Goal: Communication & Community: Answer question/provide support

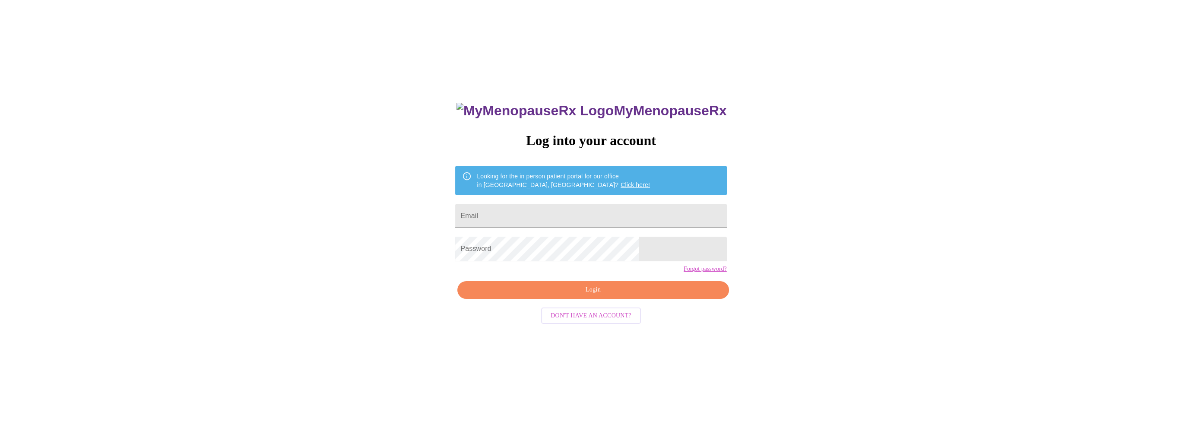
click at [634, 217] on input "Email" at bounding box center [590, 216] width 271 height 24
click at [599, 205] on input "Email" at bounding box center [590, 216] width 271 height 24
type input "[EMAIL_ADDRESS][DOMAIN_NAME]"
click at [601, 295] on span "Login" at bounding box center [592, 290] width 251 height 11
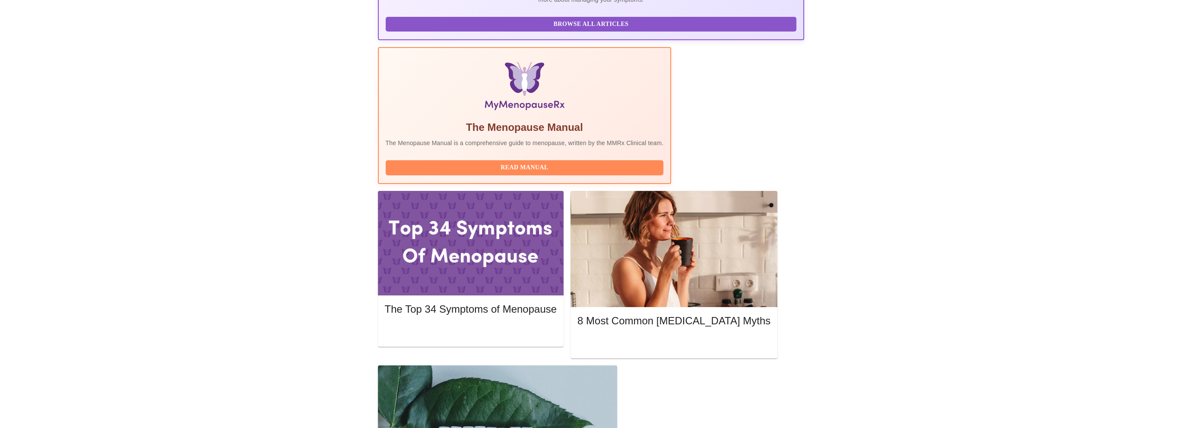
scroll to position [259, 0]
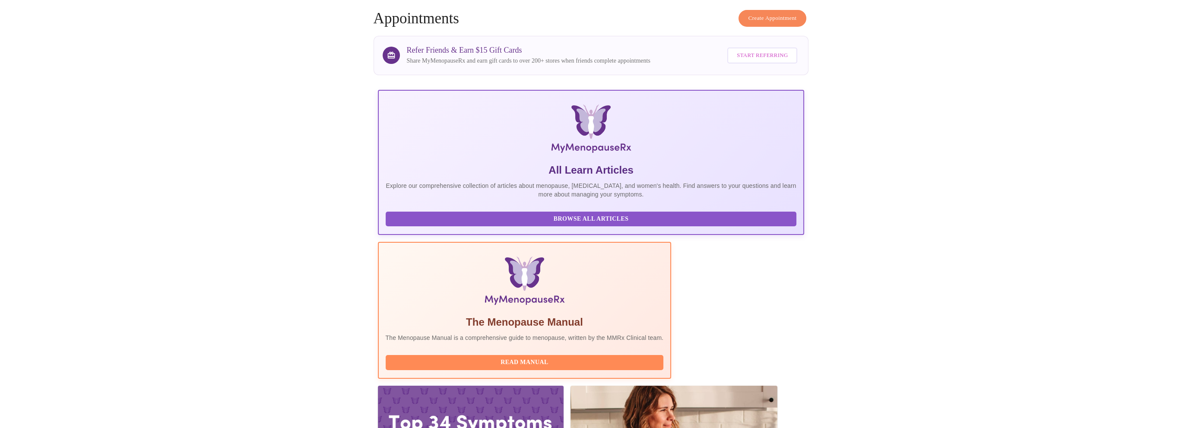
scroll to position [0, 0]
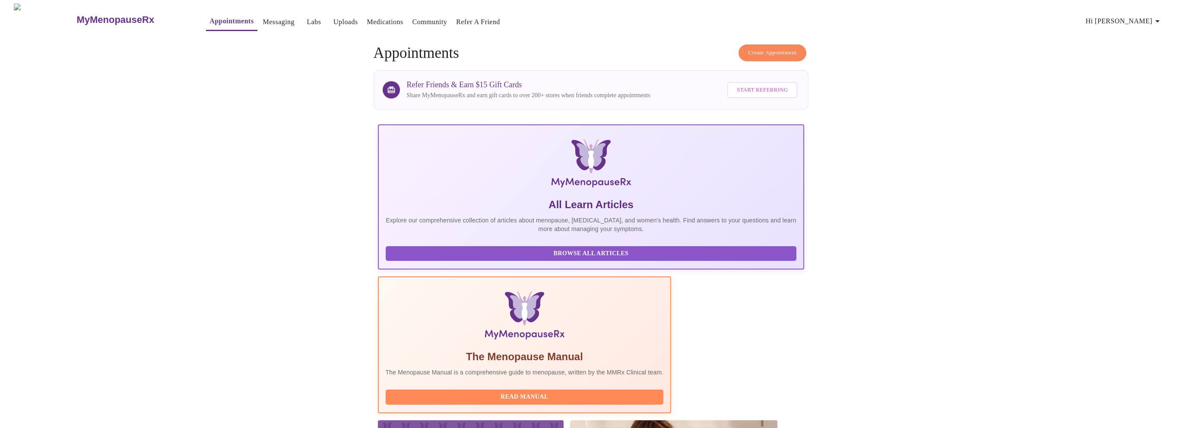
click at [1126, 21] on span "Hi [PERSON_NAME]" at bounding box center [1124, 21] width 77 height 12
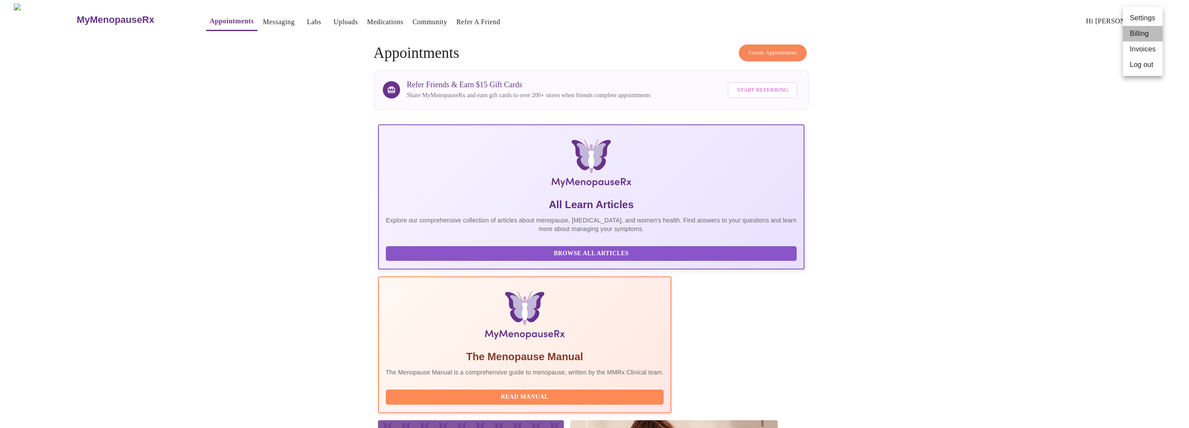
click at [1139, 34] on li "Billing" at bounding box center [1143, 34] width 40 height 16
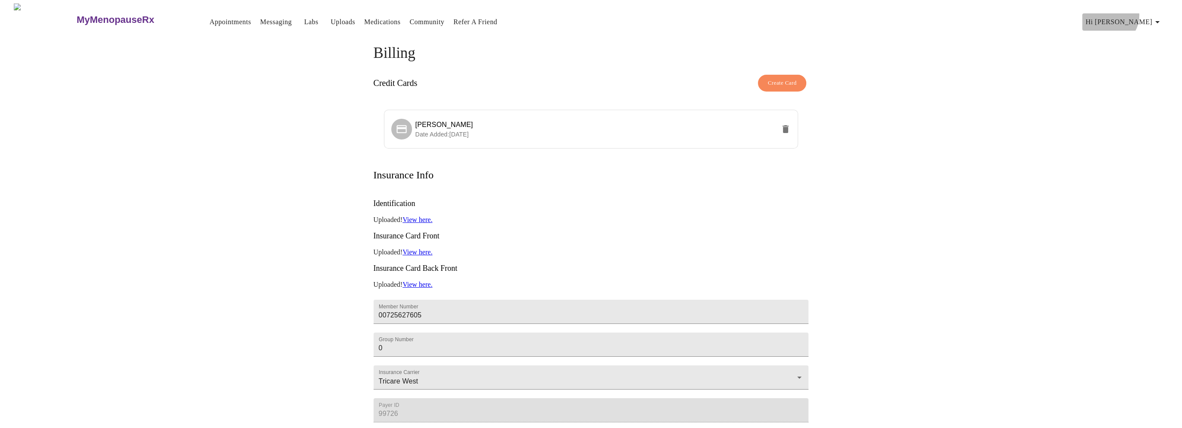
click at [1142, 13] on button "Hi [PERSON_NAME]" at bounding box center [1124, 21] width 84 height 17
click at [1140, 53] on li "Invoices" at bounding box center [1143, 49] width 40 height 16
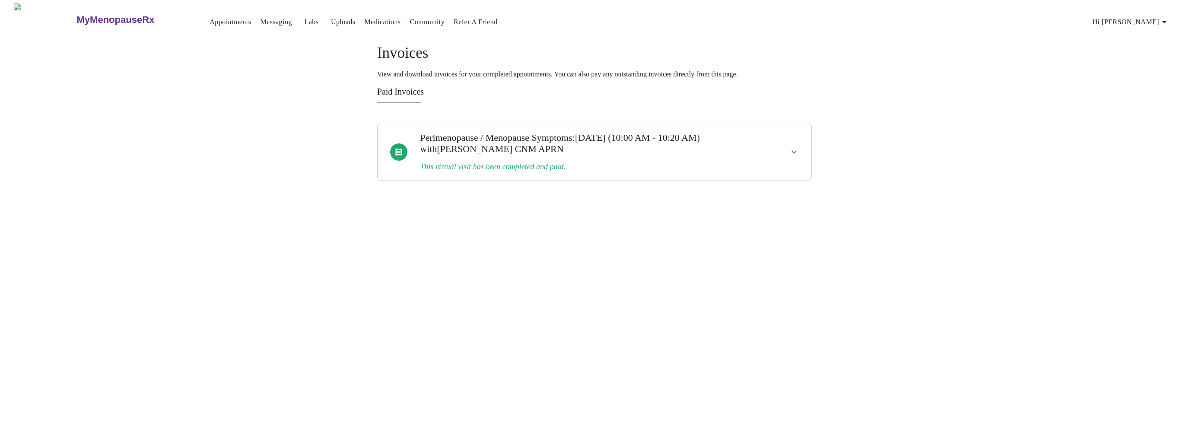
click at [793, 153] on icon "show more" at bounding box center [794, 152] width 10 height 10
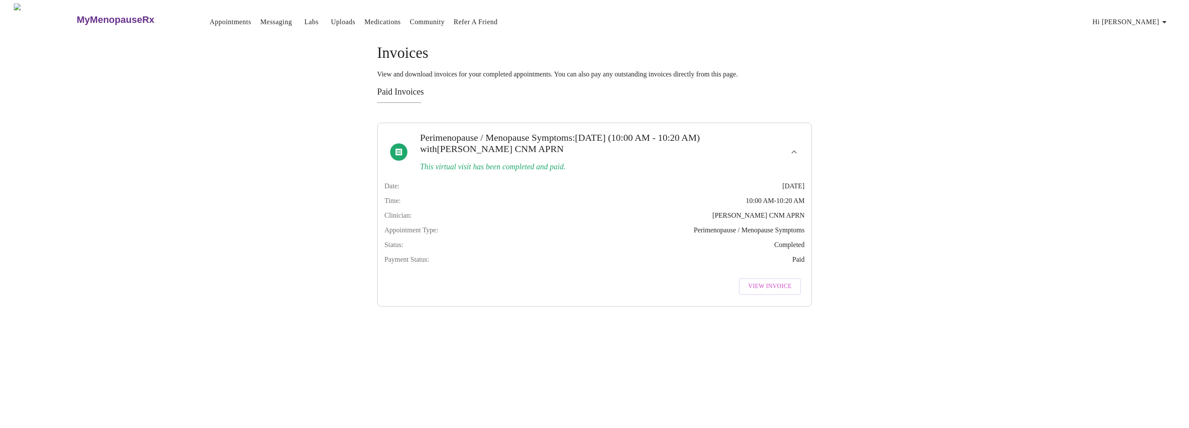
click at [263, 19] on link "Messaging" at bounding box center [276, 22] width 32 height 12
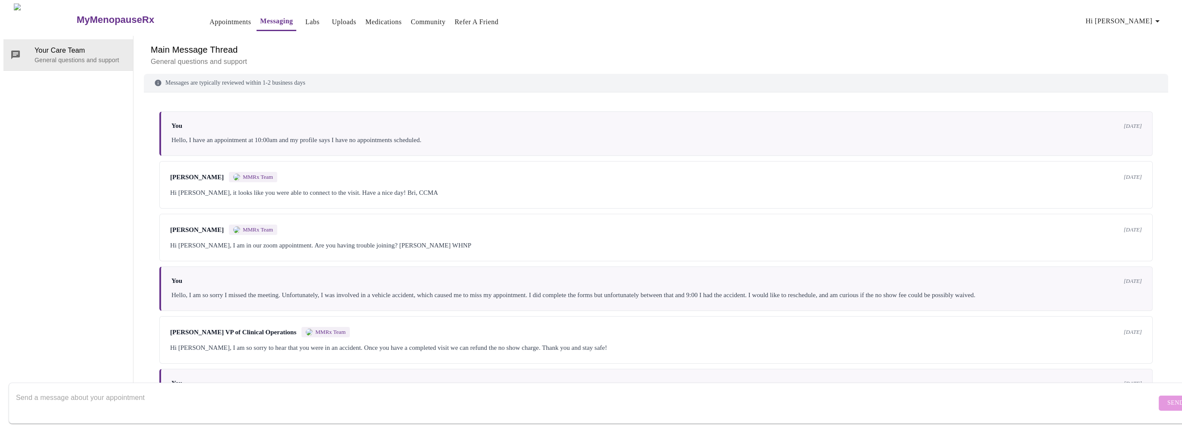
click at [332, 19] on link "Uploads" at bounding box center [344, 22] width 25 height 12
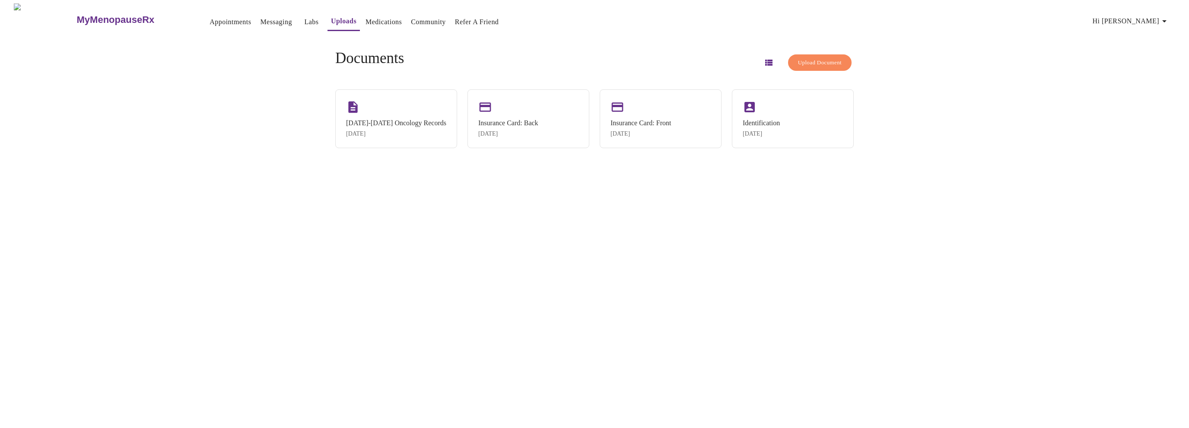
click at [304, 19] on link "Labs" at bounding box center [311, 22] width 14 height 12
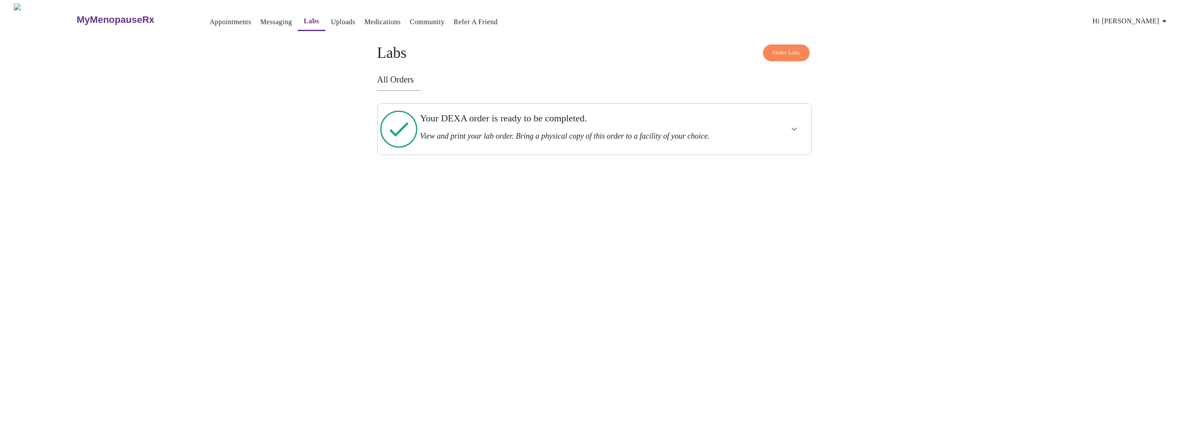
click at [327, 24] on button "Uploads" at bounding box center [343, 21] width 32 height 17
click at [87, 18] on h3 "MyMenopauseRx" at bounding box center [116, 19] width 78 height 11
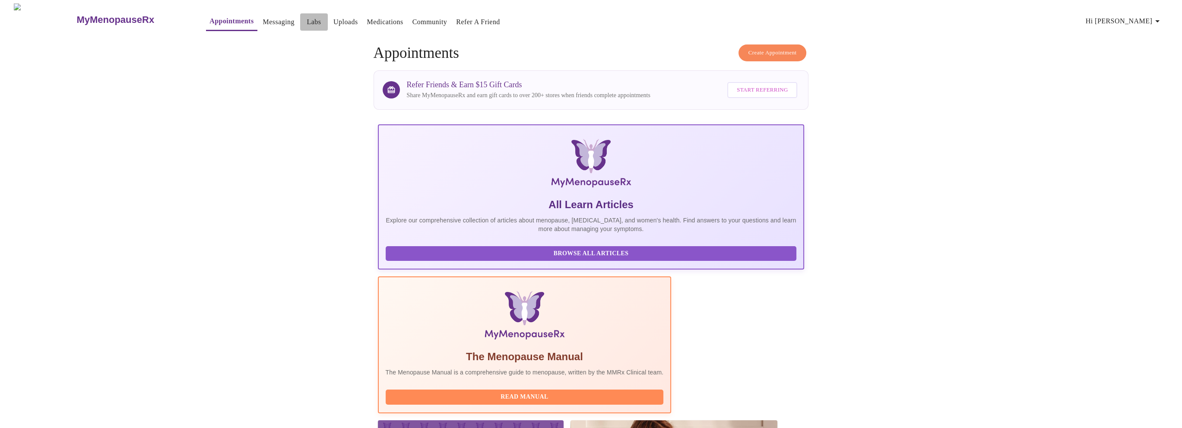
click at [307, 19] on link "Labs" at bounding box center [314, 22] width 14 height 12
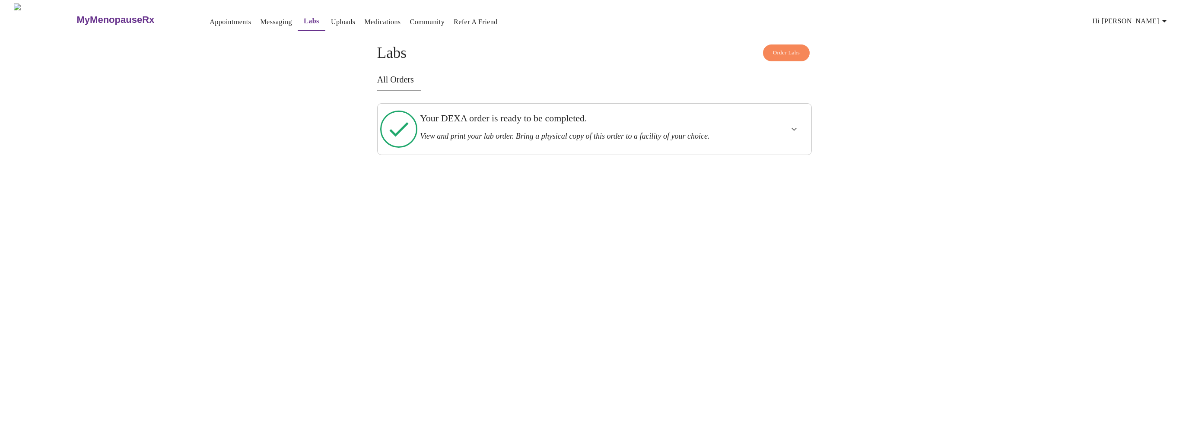
click at [260, 19] on link "Messaging" at bounding box center [276, 22] width 32 height 12
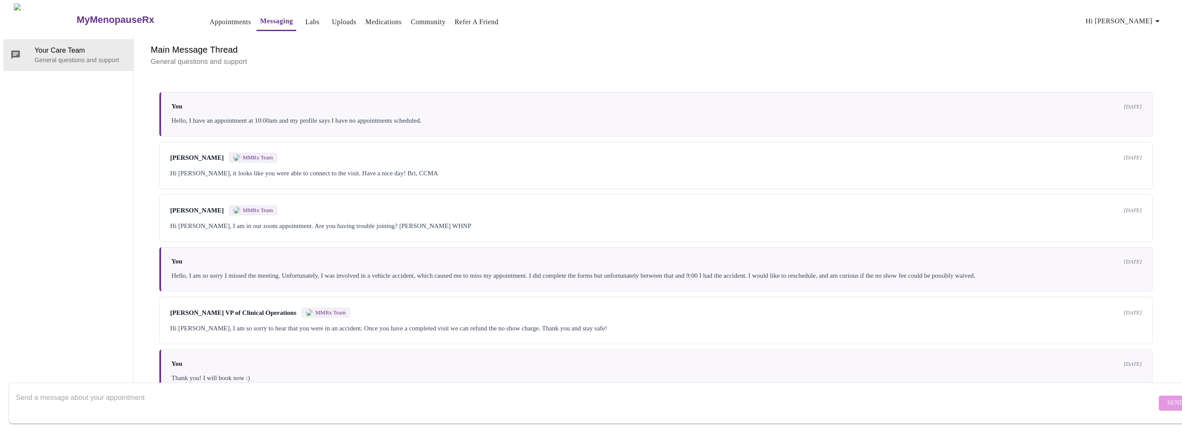
scroll to position [31, 0]
click at [308, 247] on div "You [DATE] Hello, I am so sorry I missed the meeting. Unfortunately, I was invo…" at bounding box center [655, 269] width 993 height 44
click at [73, 389] on textarea "Send a message about your appointment" at bounding box center [586, 403] width 1141 height 28
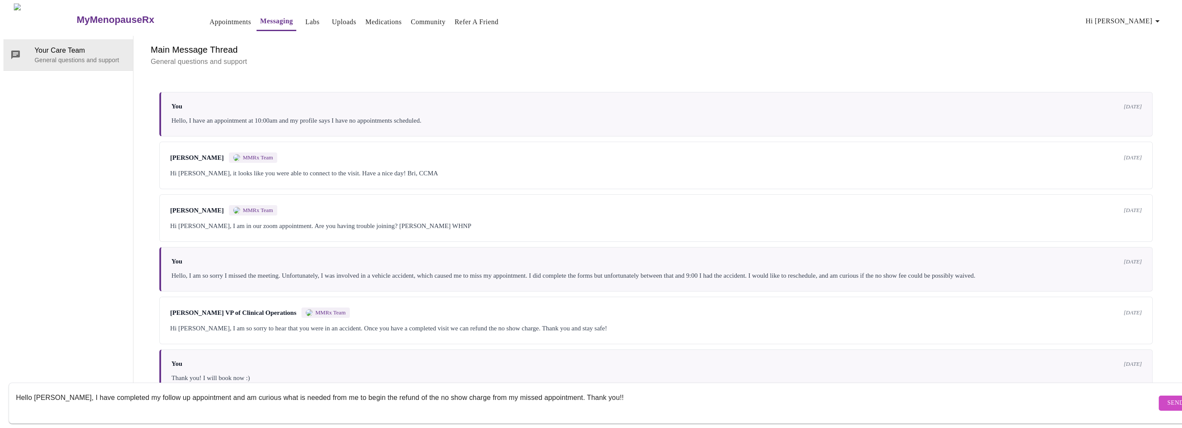
type textarea "Hello [PERSON_NAME], I have completed my follow up appointment and am curious w…"
click at [1168, 399] on span "Send" at bounding box center [1176, 403] width 16 height 11
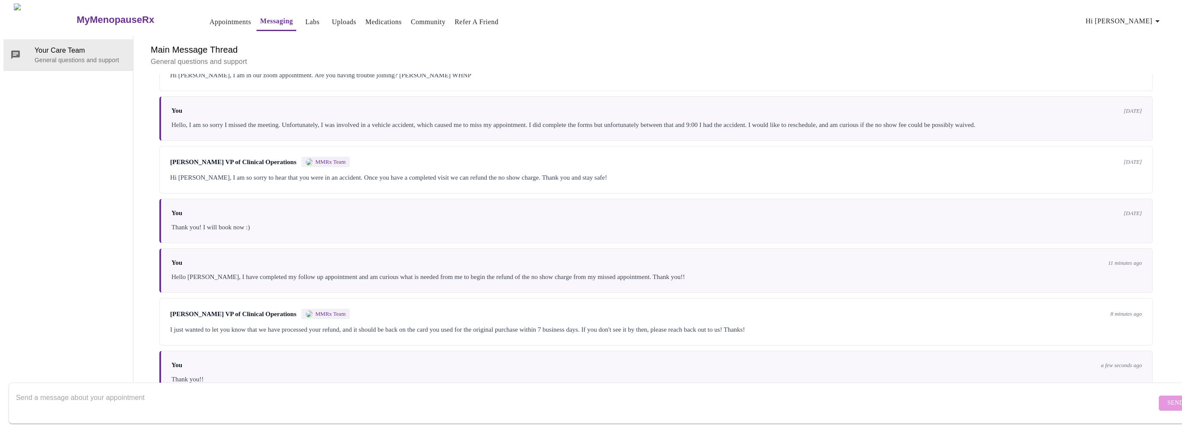
scroll to position [188, 0]
